Goal: Ask a question

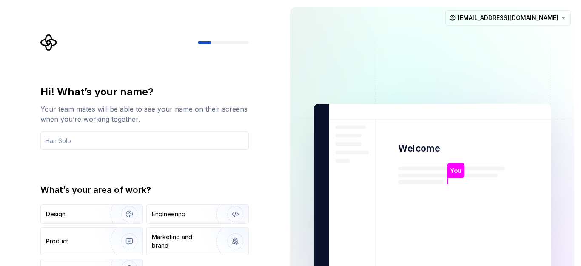
click at [457, 172] on p "You" at bounding box center [455, 170] width 11 height 9
click at [79, 142] on input "text" at bounding box center [144, 140] width 208 height 19
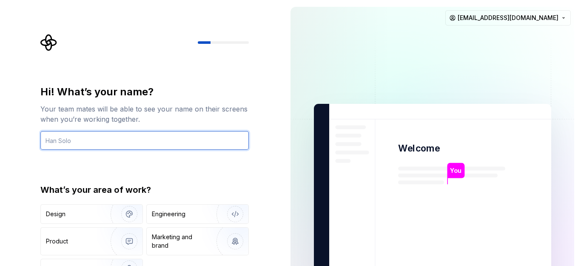
paste input "donner moi la liste des langages de programmation orienté objet les plus demand…"
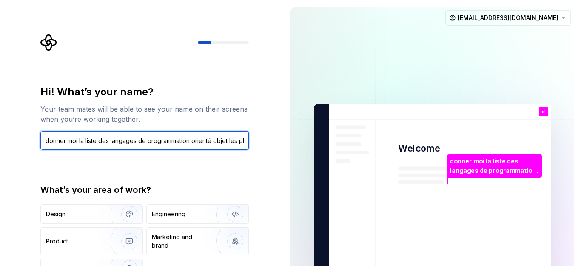
scroll to position [0, 109]
type input "donner moi la liste des langages de programmation orienté objet les plus demand…"
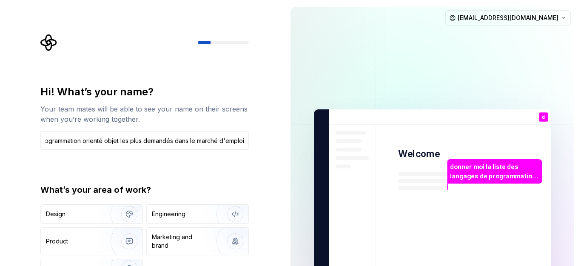
click at [533, 176] on p "donner moi la liste des langages de programmation orienté objet les plus demand…" at bounding box center [494, 171] width 89 height 18
click at [182, 216] on div "Engineering" at bounding box center [169, 214] width 34 height 9
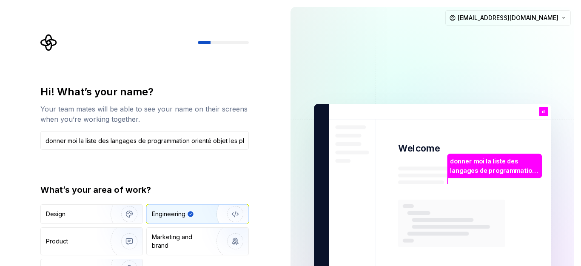
click at [234, 214] on img "button" at bounding box center [229, 213] width 54 height 57
drag, startPoint x: 305, startPoint y: 192, endPoint x: 306, endPoint y: 200, distance: 8.1
click at [306, 200] on img at bounding box center [432, 192] width 344 height 402
